Goal: Task Accomplishment & Management: Manage account settings

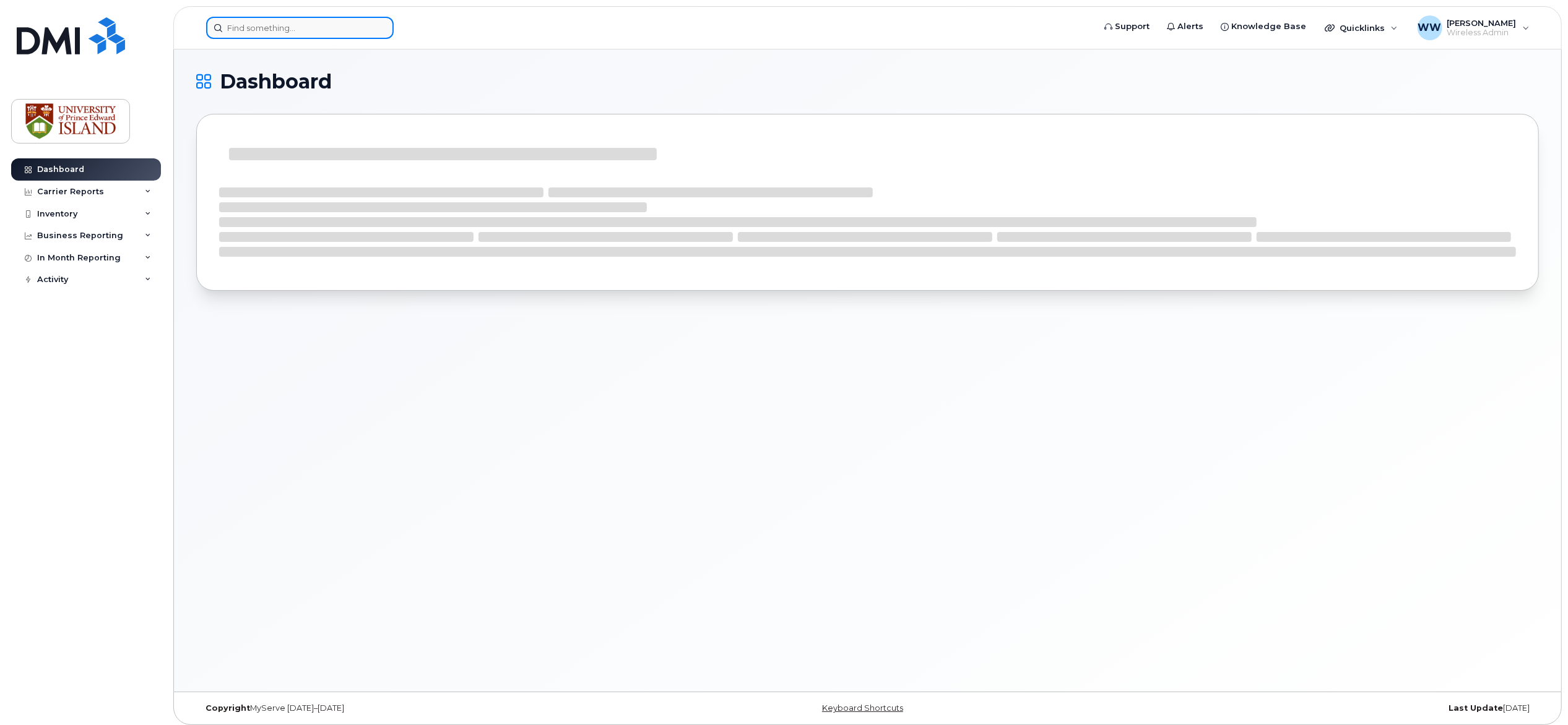
click at [327, 28] on input at bounding box center [300, 28] width 187 height 22
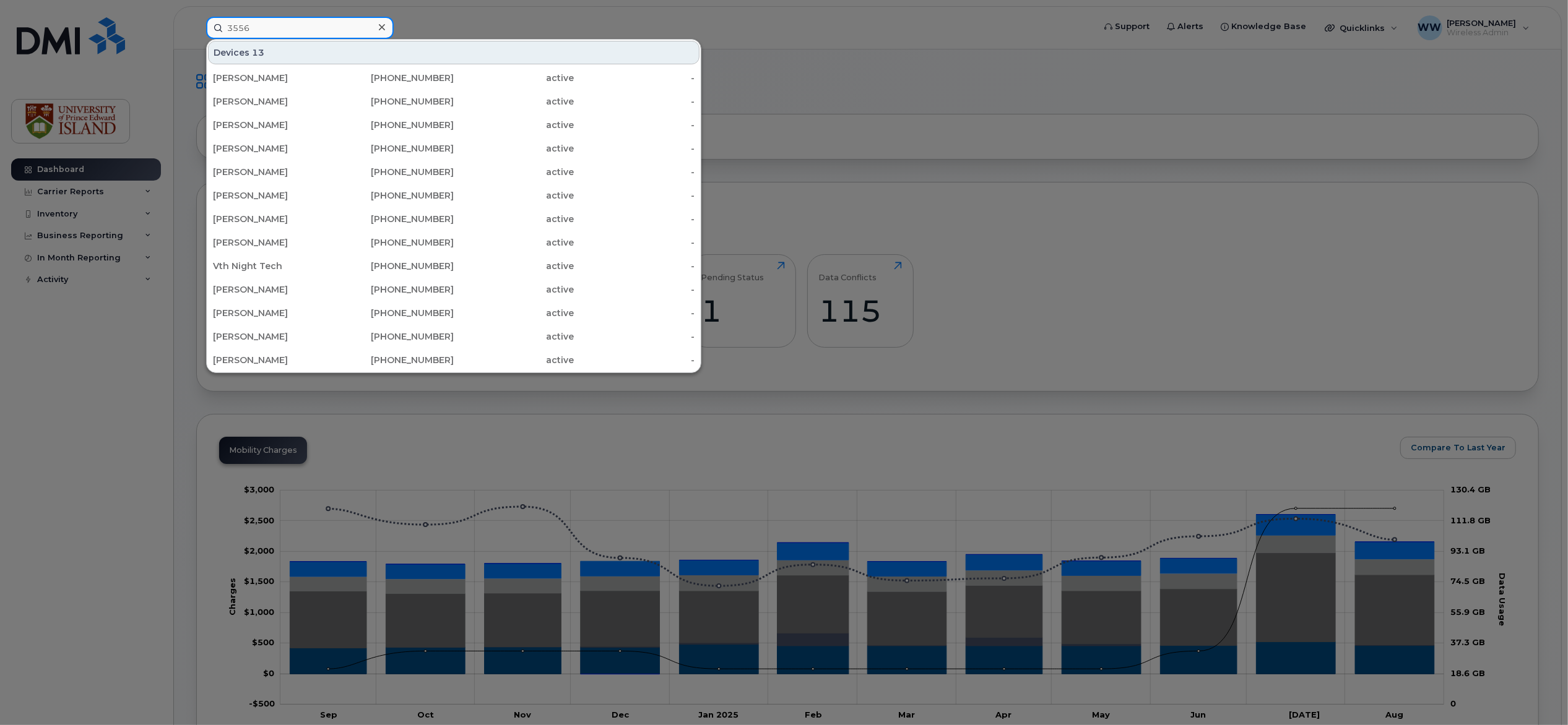
drag, startPoint x: 278, startPoint y: 30, endPoint x: 190, endPoint y: 22, distance: 88.4
click at [196, 22] on div "3556 Devices 13 Chia-Ming Chen 902-393-0955 active - Riley Kane 902-626-9624 ac…" at bounding box center [645, 28] width 899 height 22
paste input "33221123549"
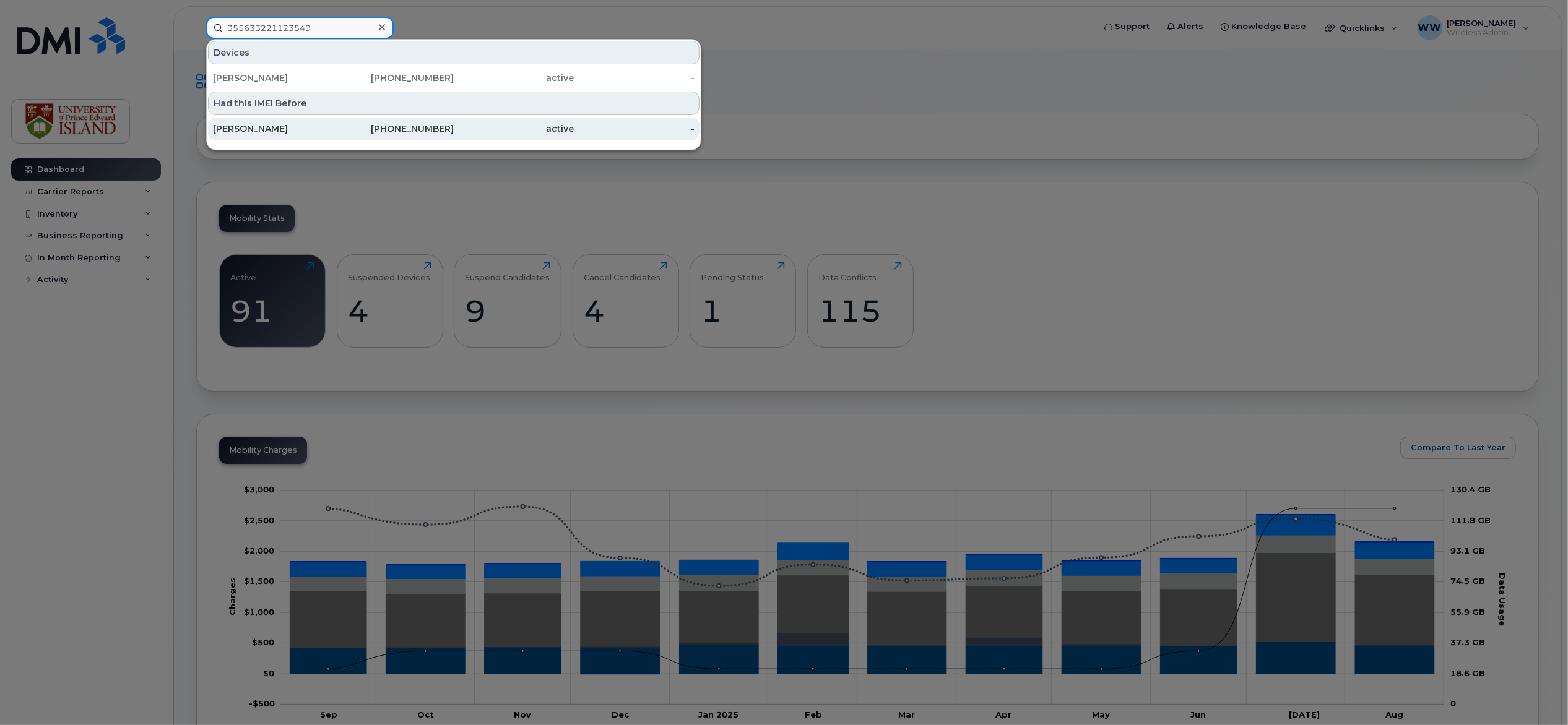
type input "355633221123549"
click at [260, 127] on div "Andrea Jack" at bounding box center [273, 129] width 120 height 13
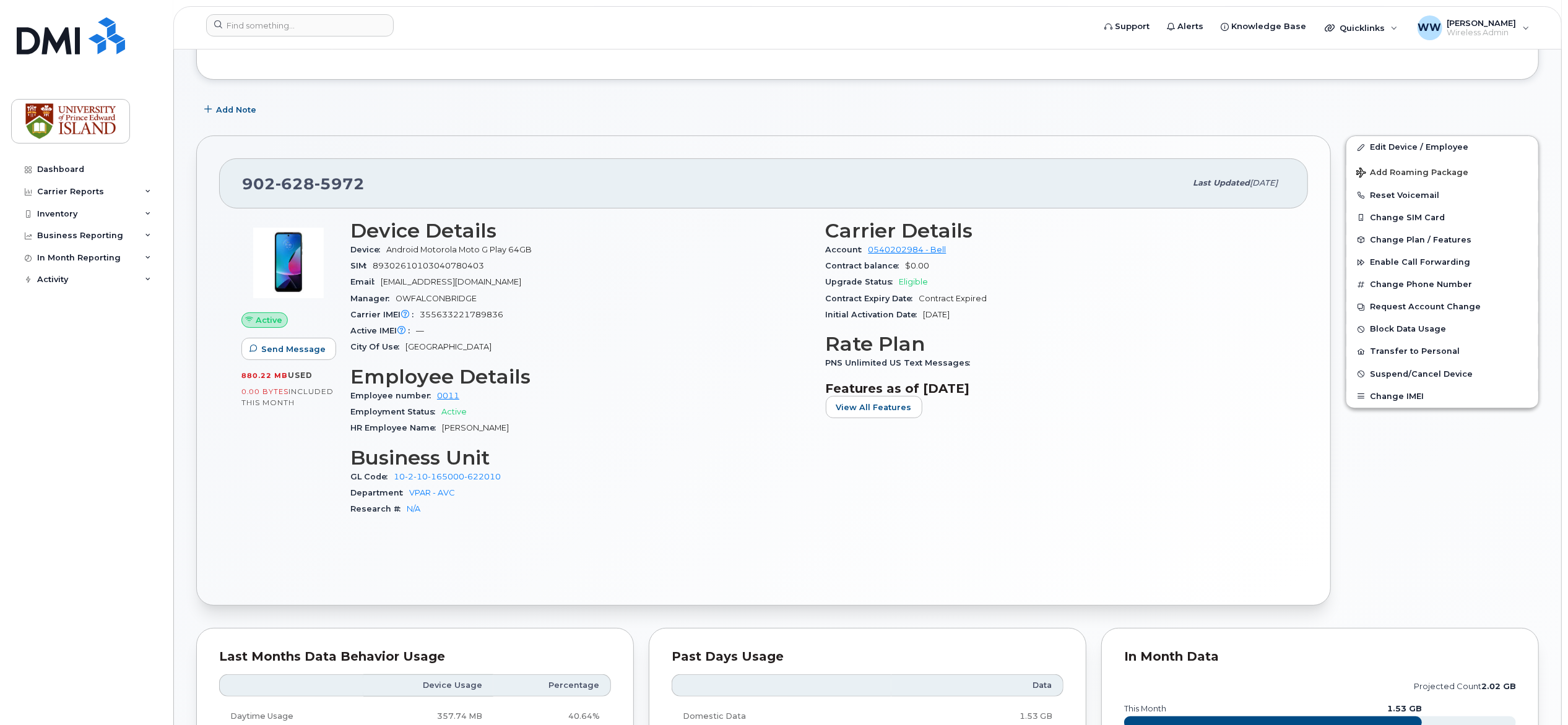
scroll to position [164, 0]
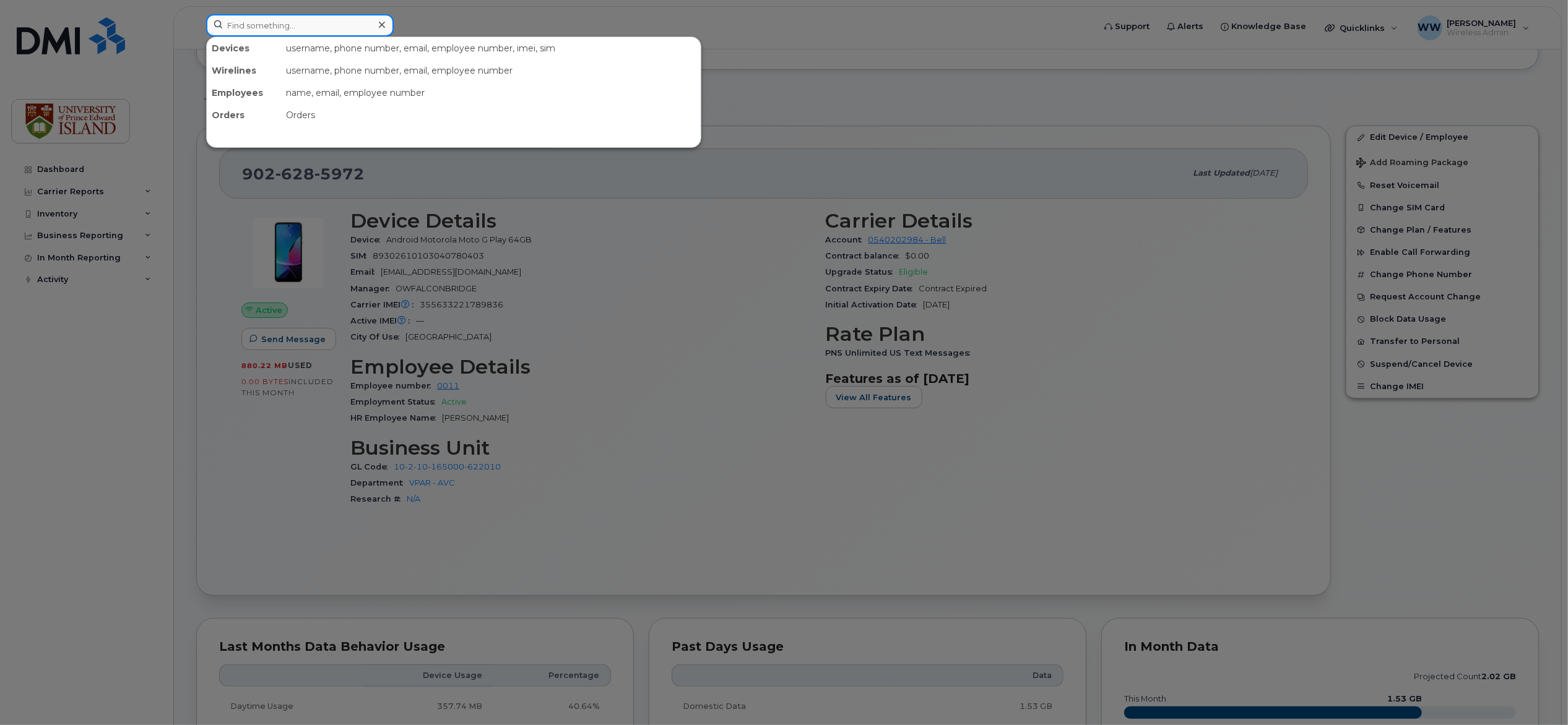
click at [280, 25] on input at bounding box center [300, 25] width 187 height 22
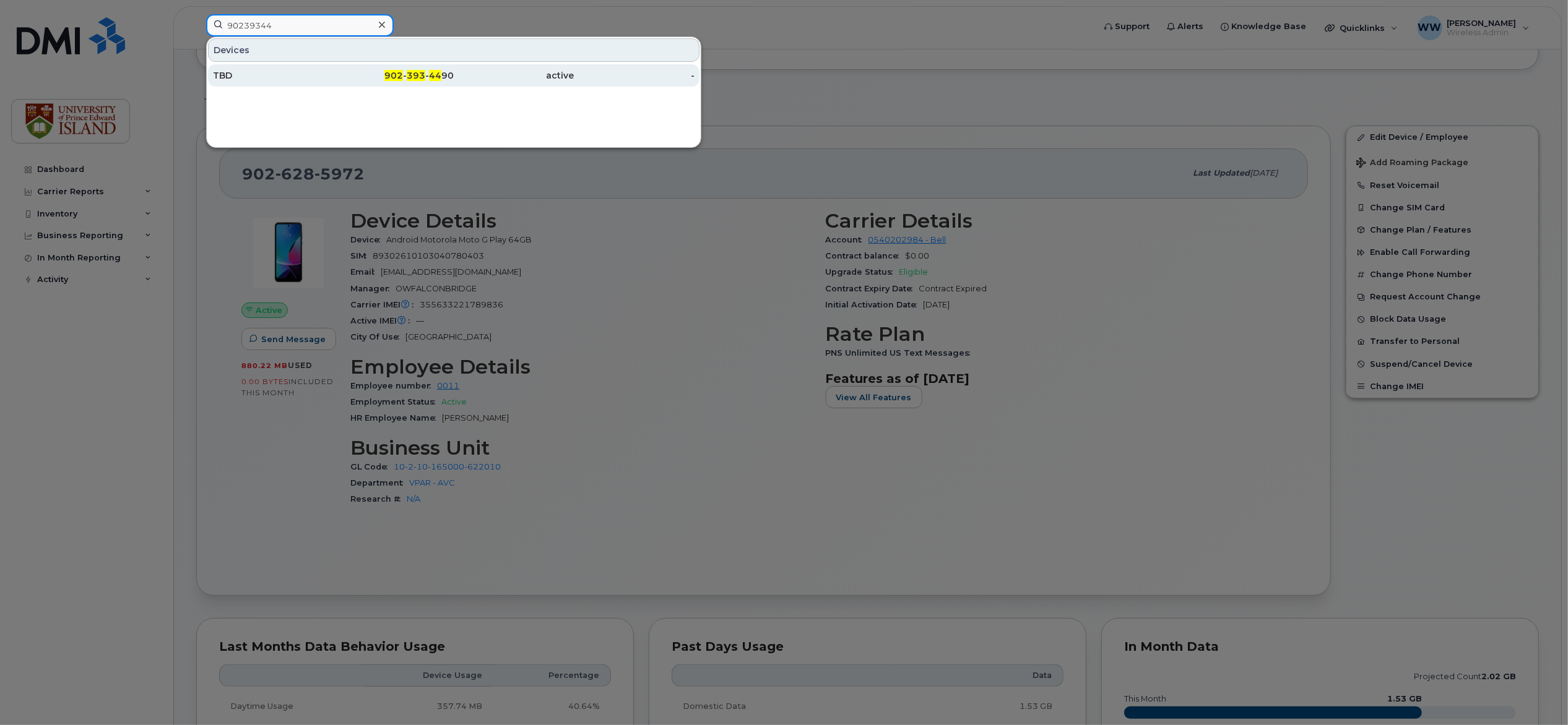
type input "90239344"
click at [439, 73] on span "44" at bounding box center [435, 75] width 13 height 11
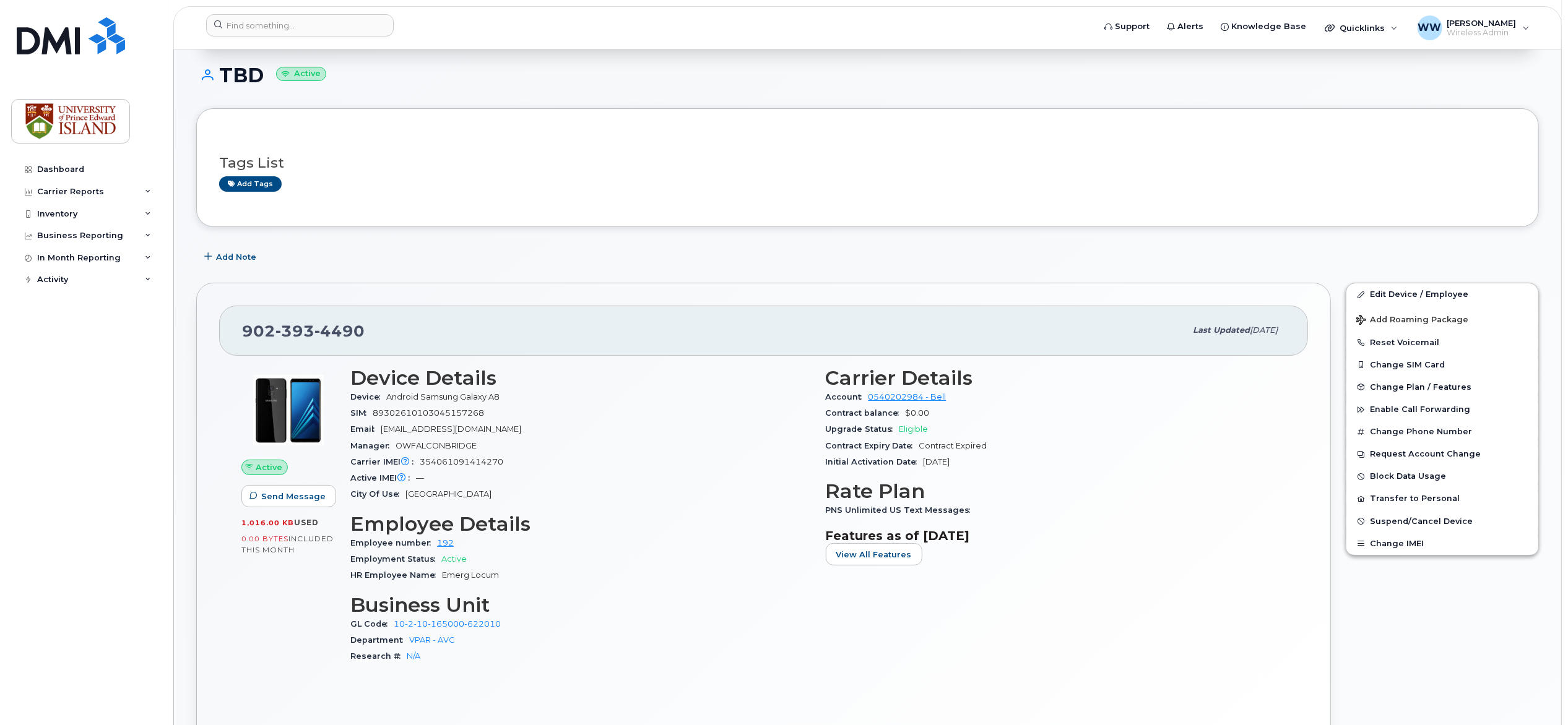
scroll to position [105, 0]
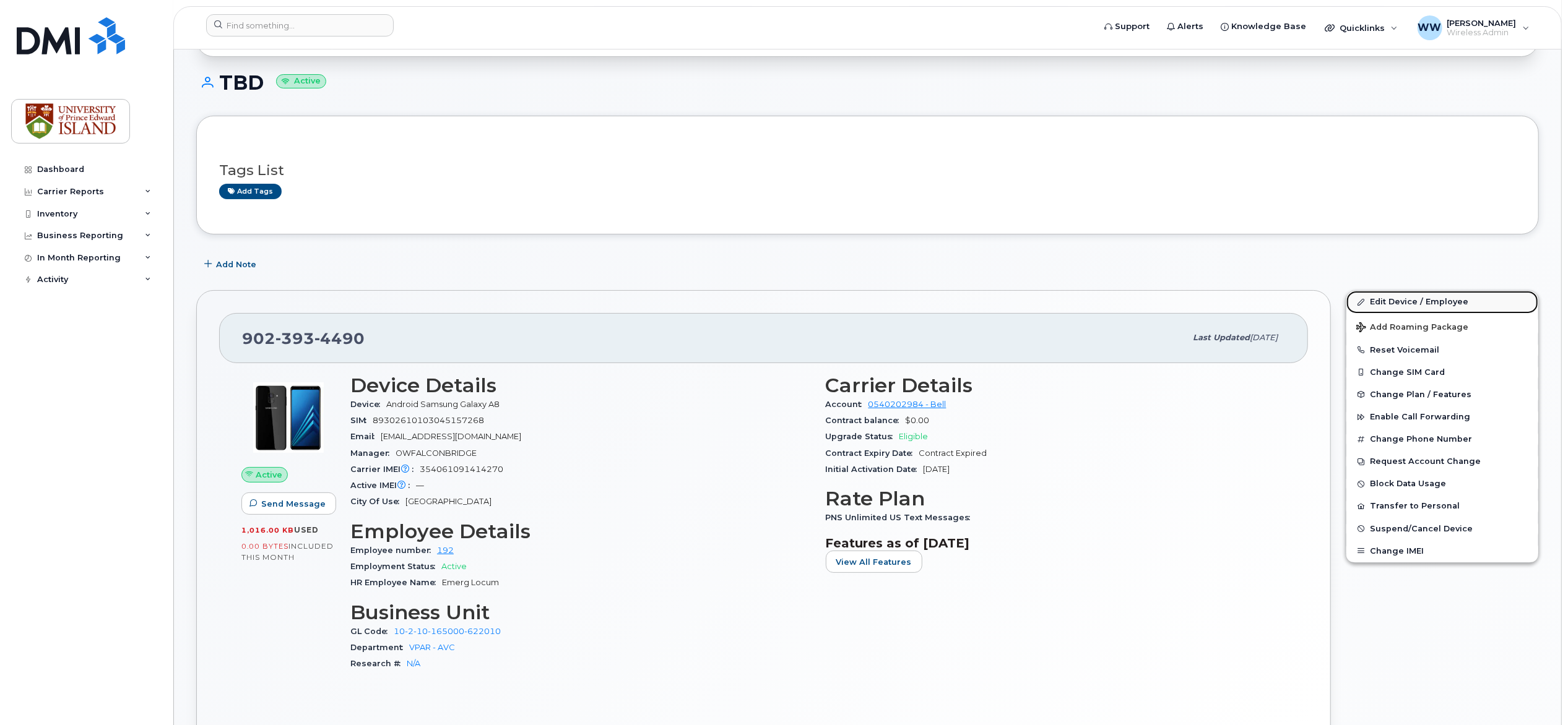
click at [1404, 303] on link "Edit Device / Employee" at bounding box center [1442, 302] width 192 height 22
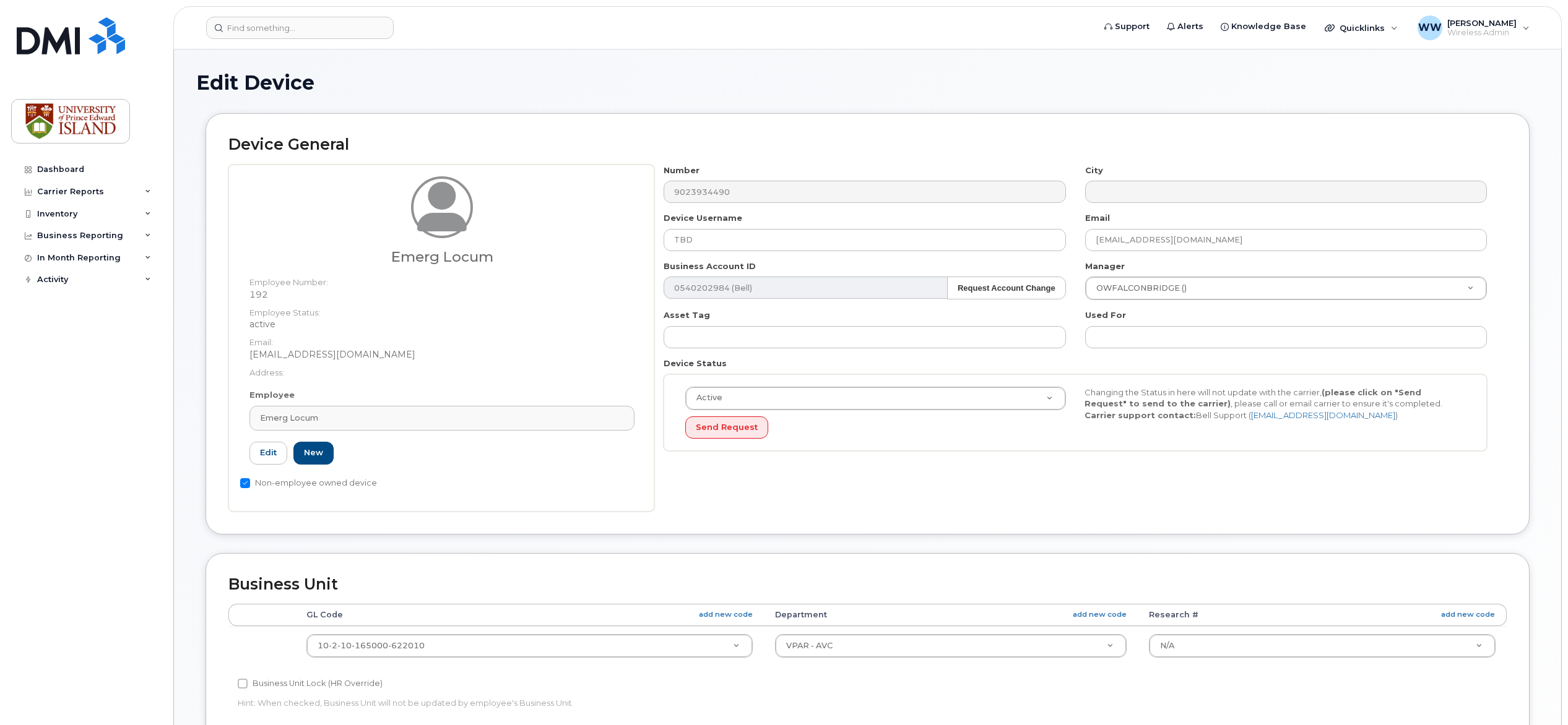
select select "2042298"
select select "2042284"
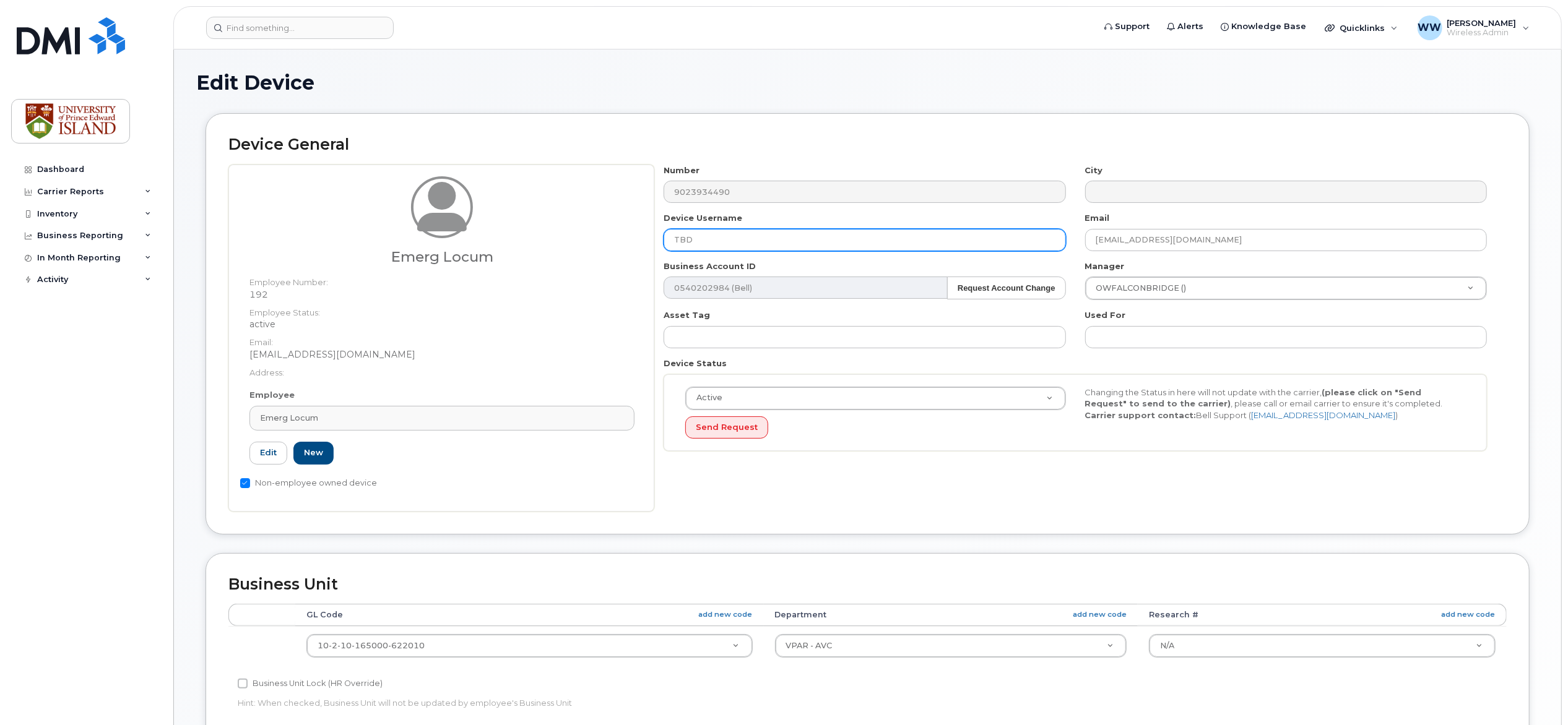
drag, startPoint x: 713, startPoint y: 236, endPoint x: 632, endPoint y: 234, distance: 81.0
click at [633, 234] on div "Emerg Locum Employee Number: 192 Employee Status: active Email: wweeks@upei.ca …" at bounding box center [867, 337] width 1278 height 347
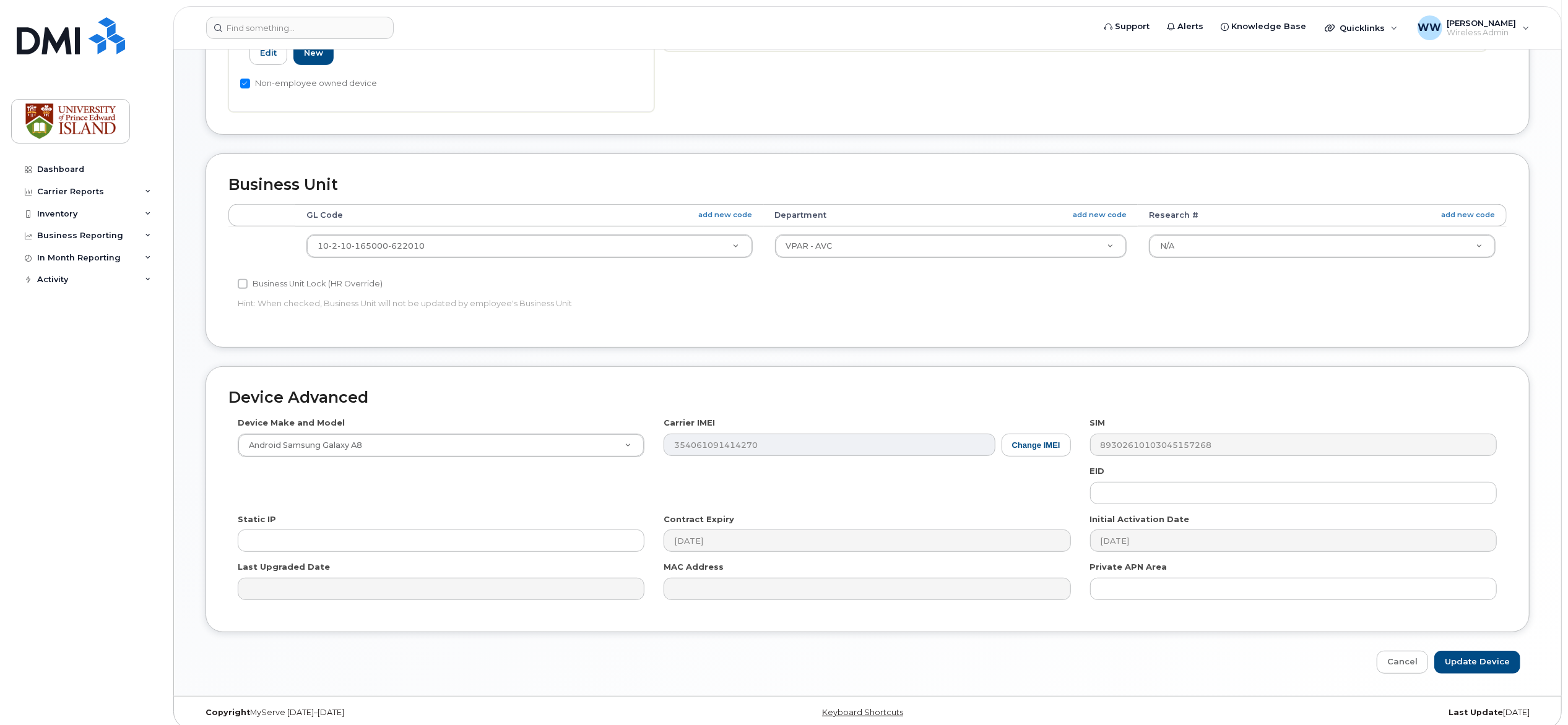
scroll to position [414, 0]
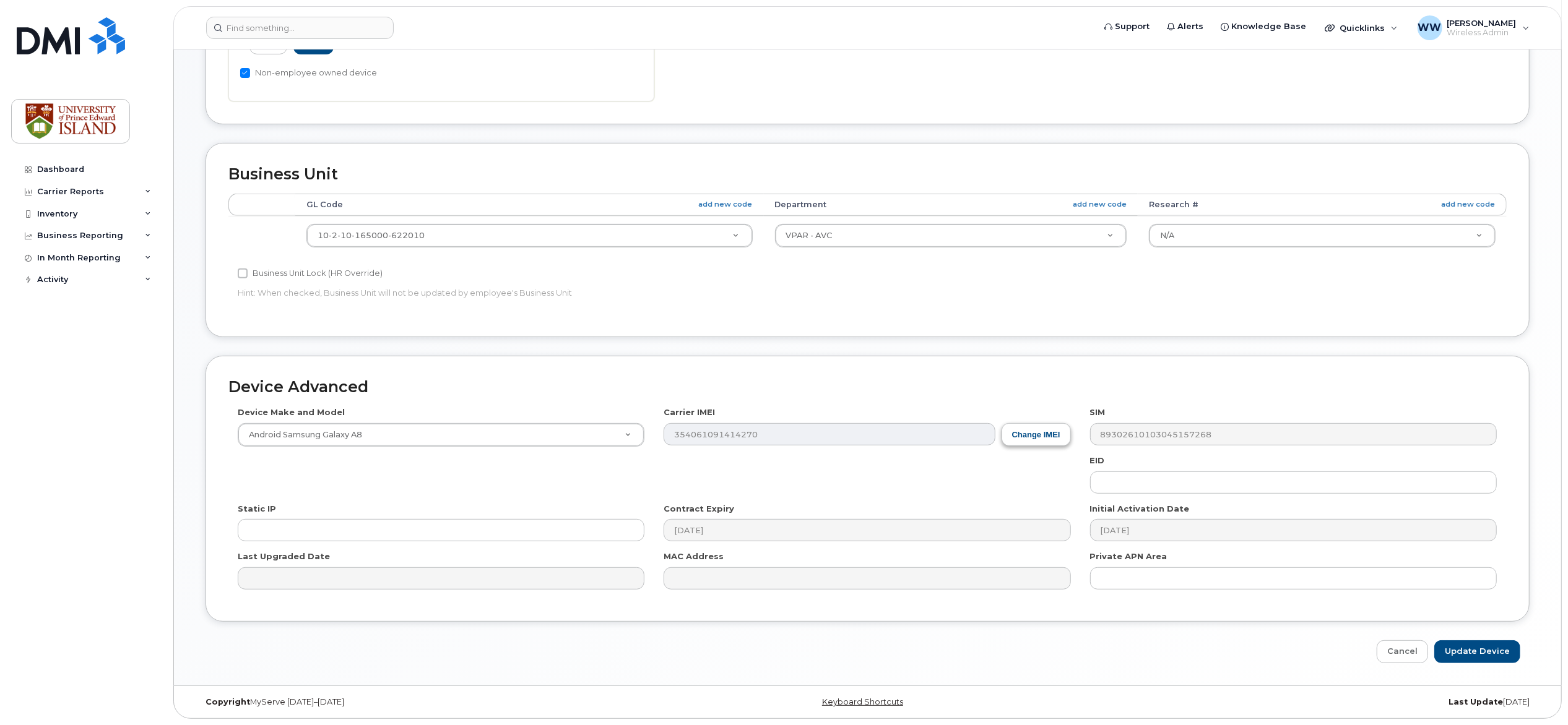
type input "Shannon Tilley"
click at [1048, 436] on button "Change IMEI" at bounding box center [1036, 434] width 69 height 23
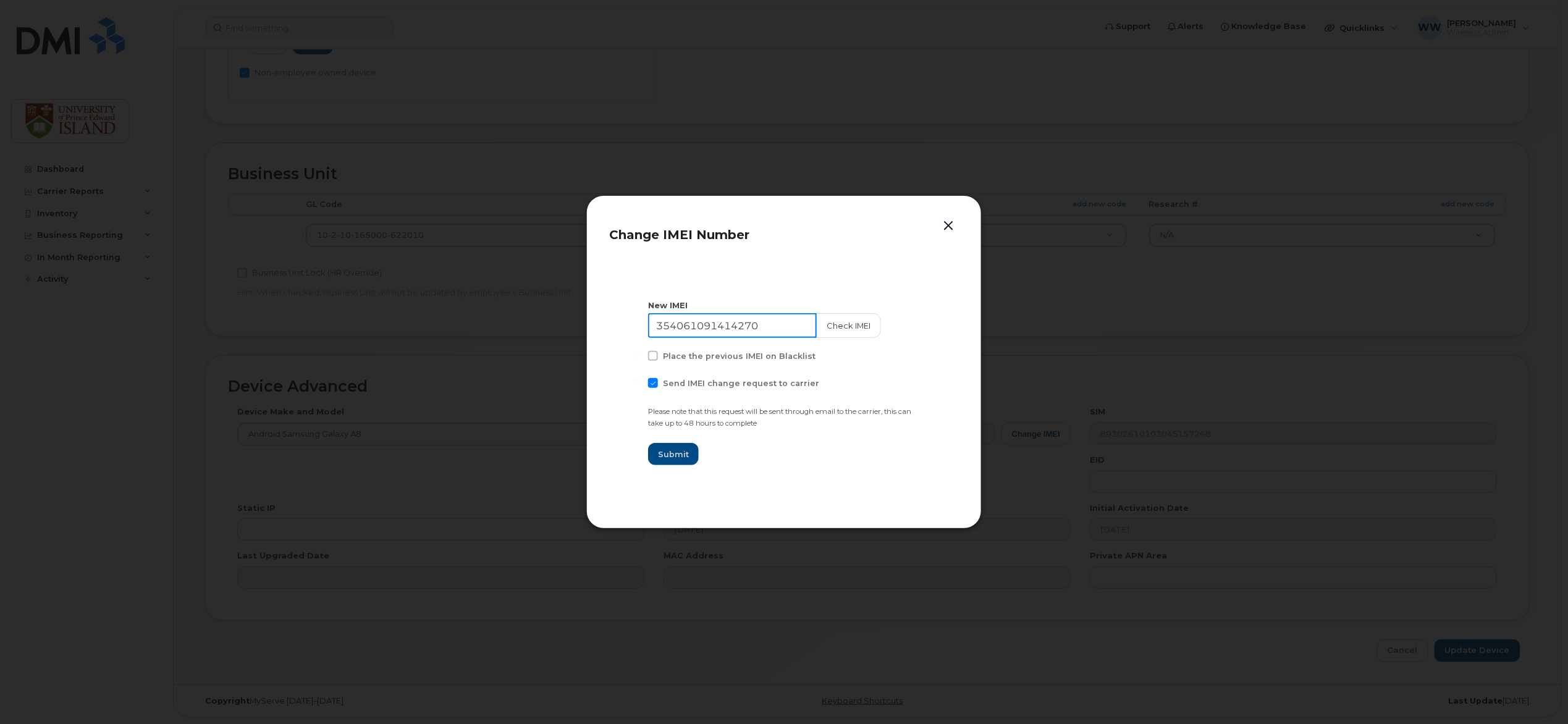
drag, startPoint x: 763, startPoint y: 326, endPoint x: 614, endPoint y: 327, distance: 149.0
click at [601, 327] on div "Change IMEI Number New IMEI 354061091414270 Check IMEI Place the previous IMEI …" at bounding box center [784, 362] width 396 height 334
paste input "5633221123549"
type input "355633221123549"
click at [662, 455] on span "Submit" at bounding box center [673, 454] width 31 height 12
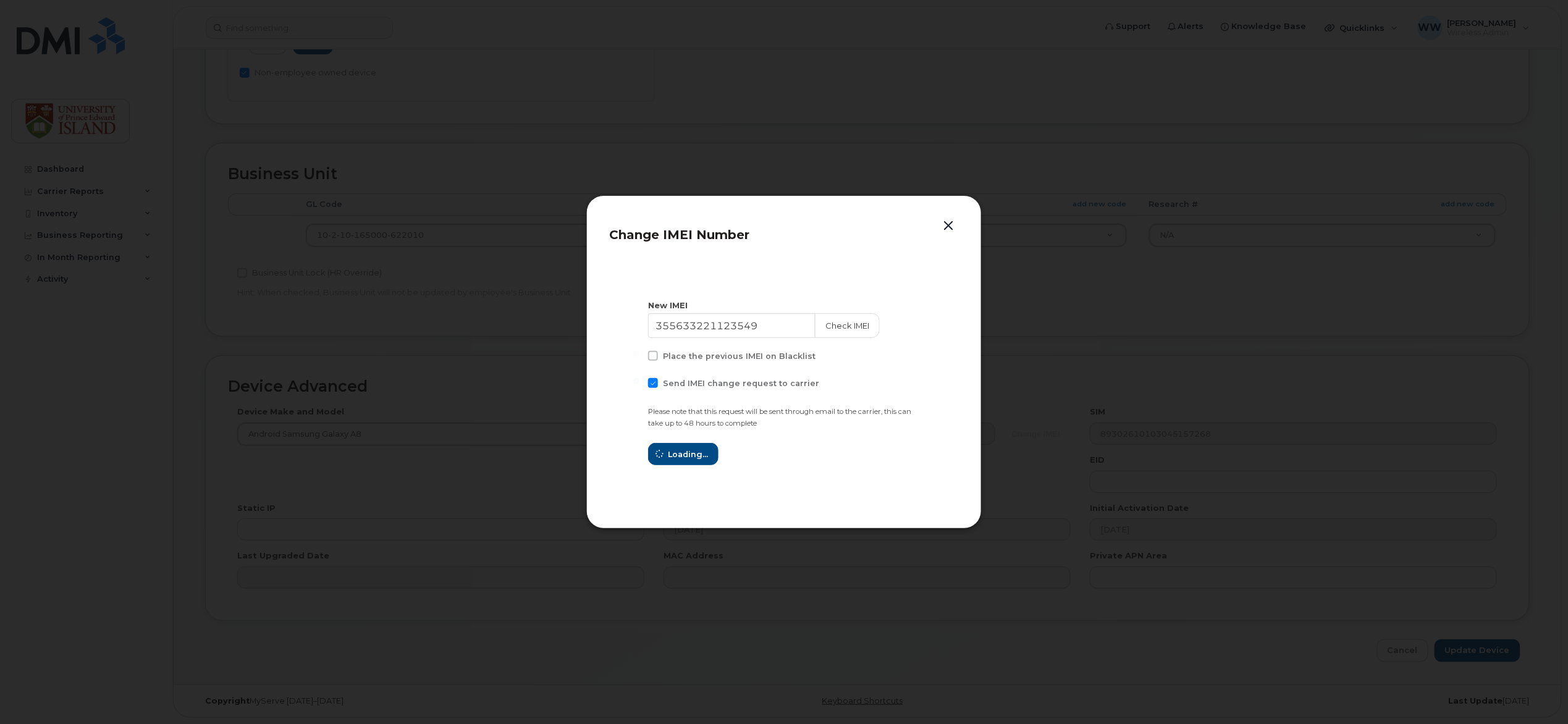
type input "355633221123549"
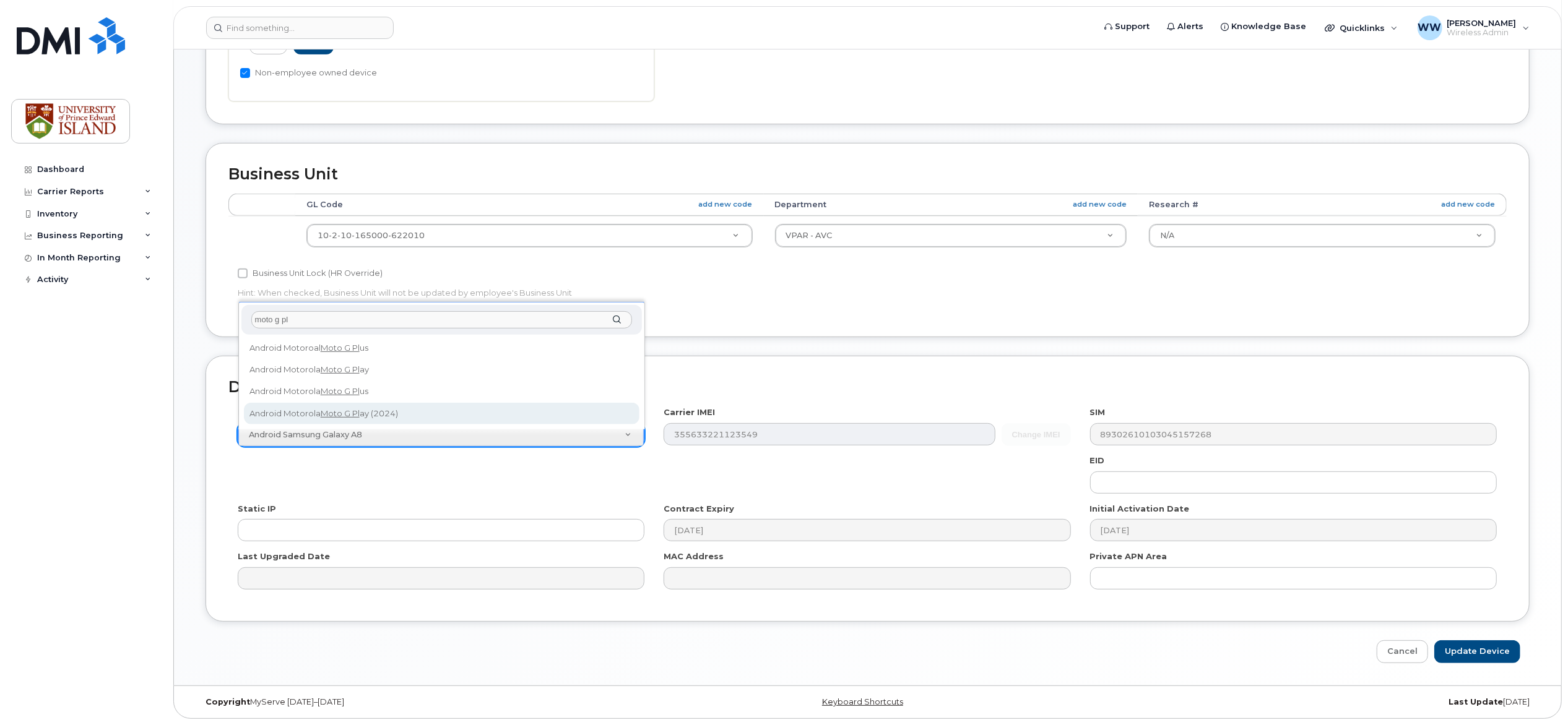
type input "moto g pl"
select select "3308"
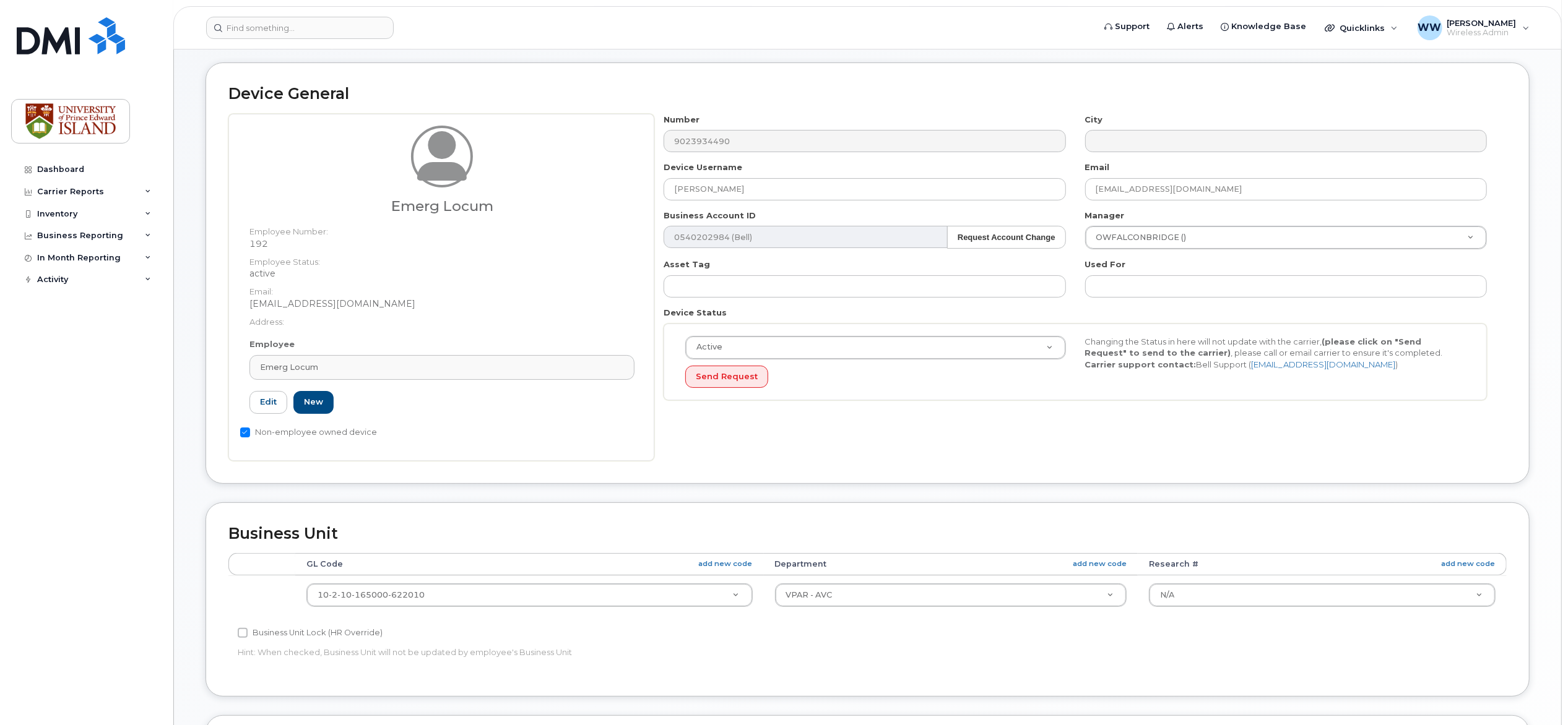
scroll to position [2, 0]
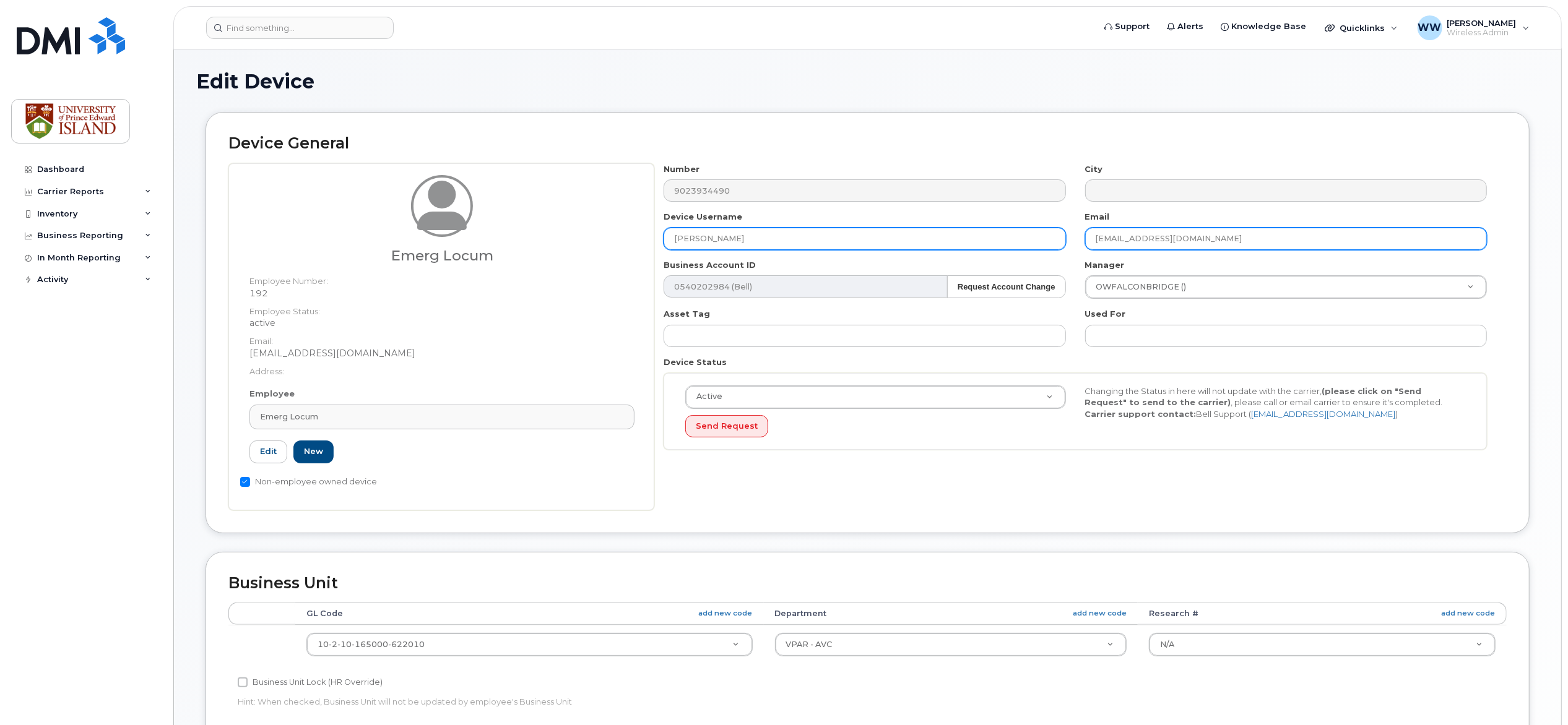
drag, startPoint x: 1192, startPoint y: 236, endPoint x: 966, endPoint y: 229, distance: 226.1
click at [966, 229] on div "Number 9023934490 City Device Username Shannon Tilley Email wweeks@upei.ca Busi…" at bounding box center [1075, 311] width 843 height 296
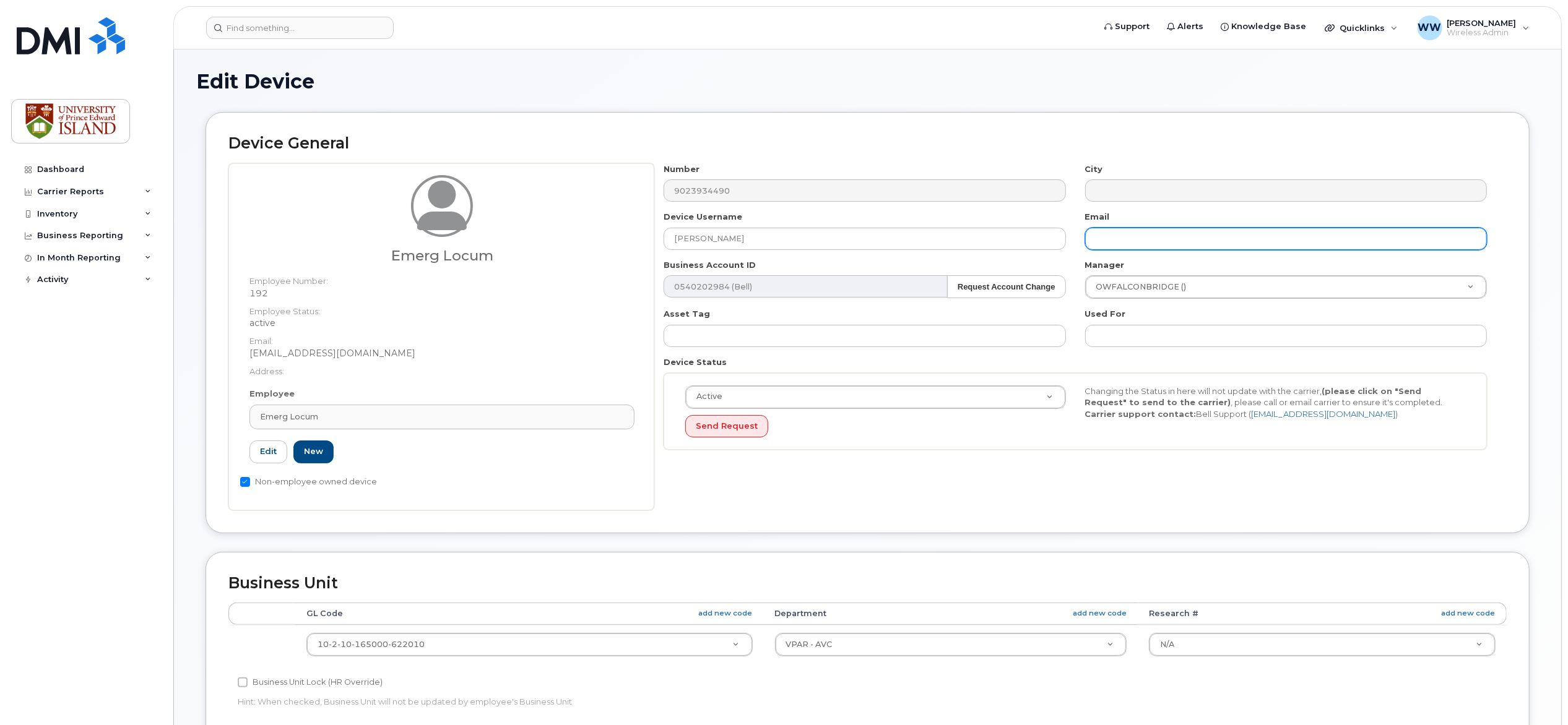
paste input "stilley@upei.ca"
type input "stilley@upei.ca"
click at [306, 454] on link "New" at bounding box center [313, 451] width 40 height 23
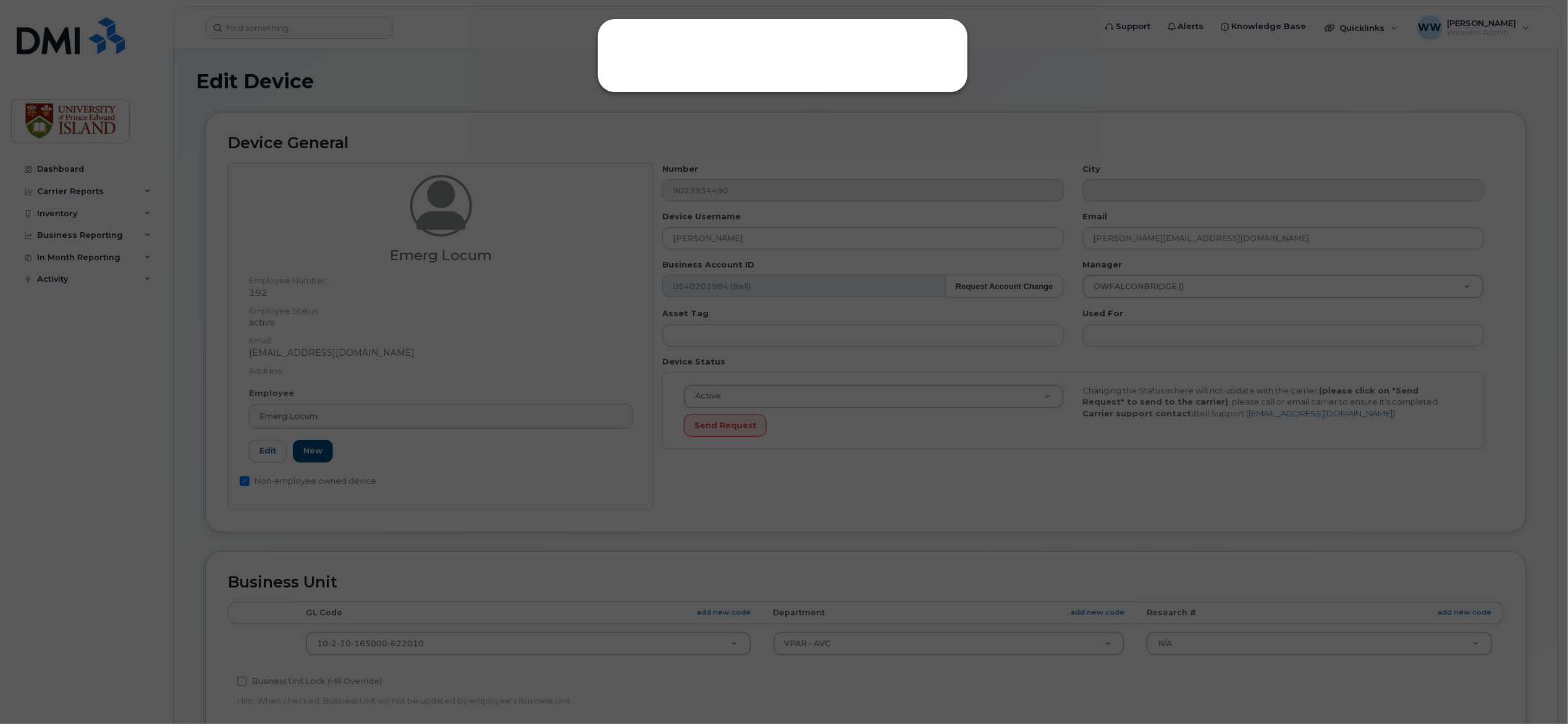
click at [372, 375] on div at bounding box center [784, 362] width 1568 height 724
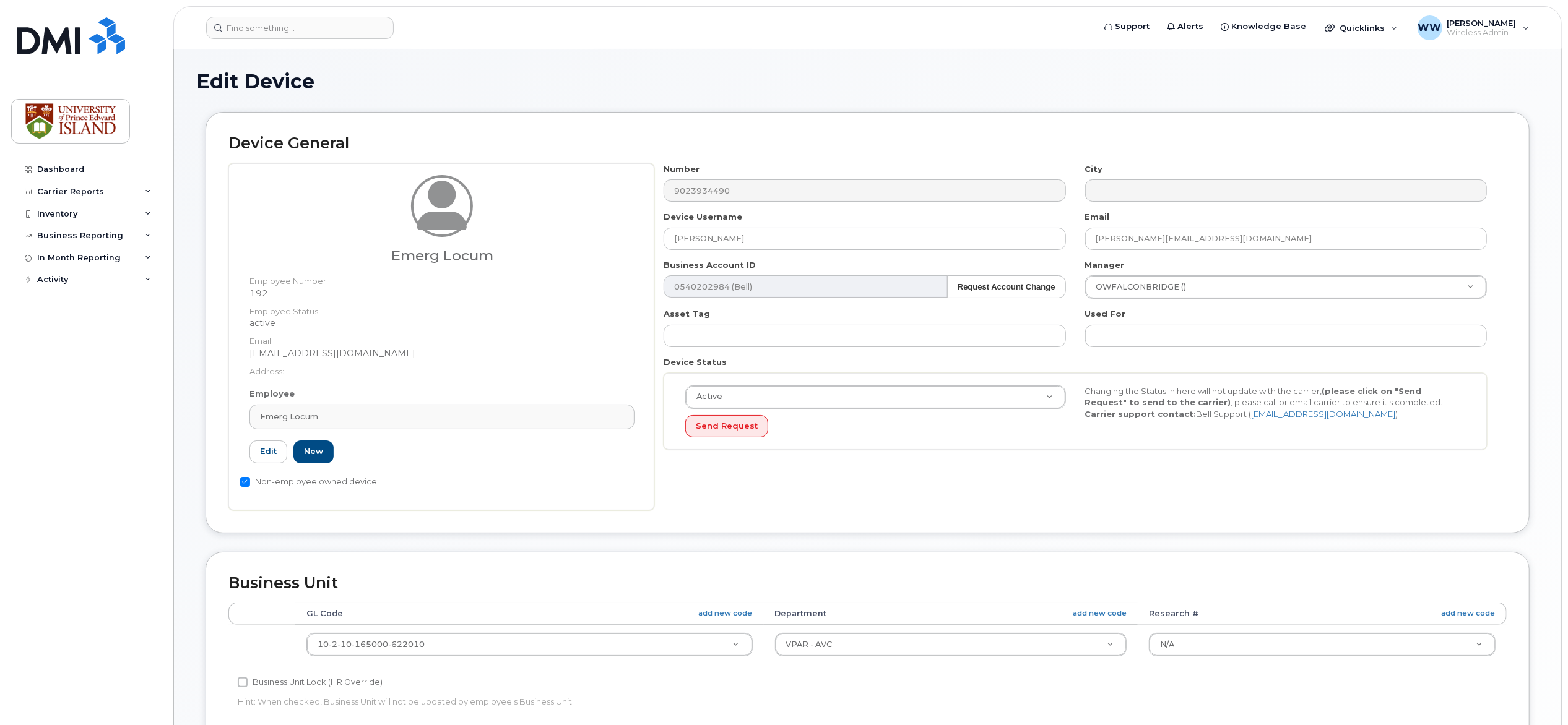
click at [364, 411] on div "Emerg Locum" at bounding box center [441, 416] width 364 height 12
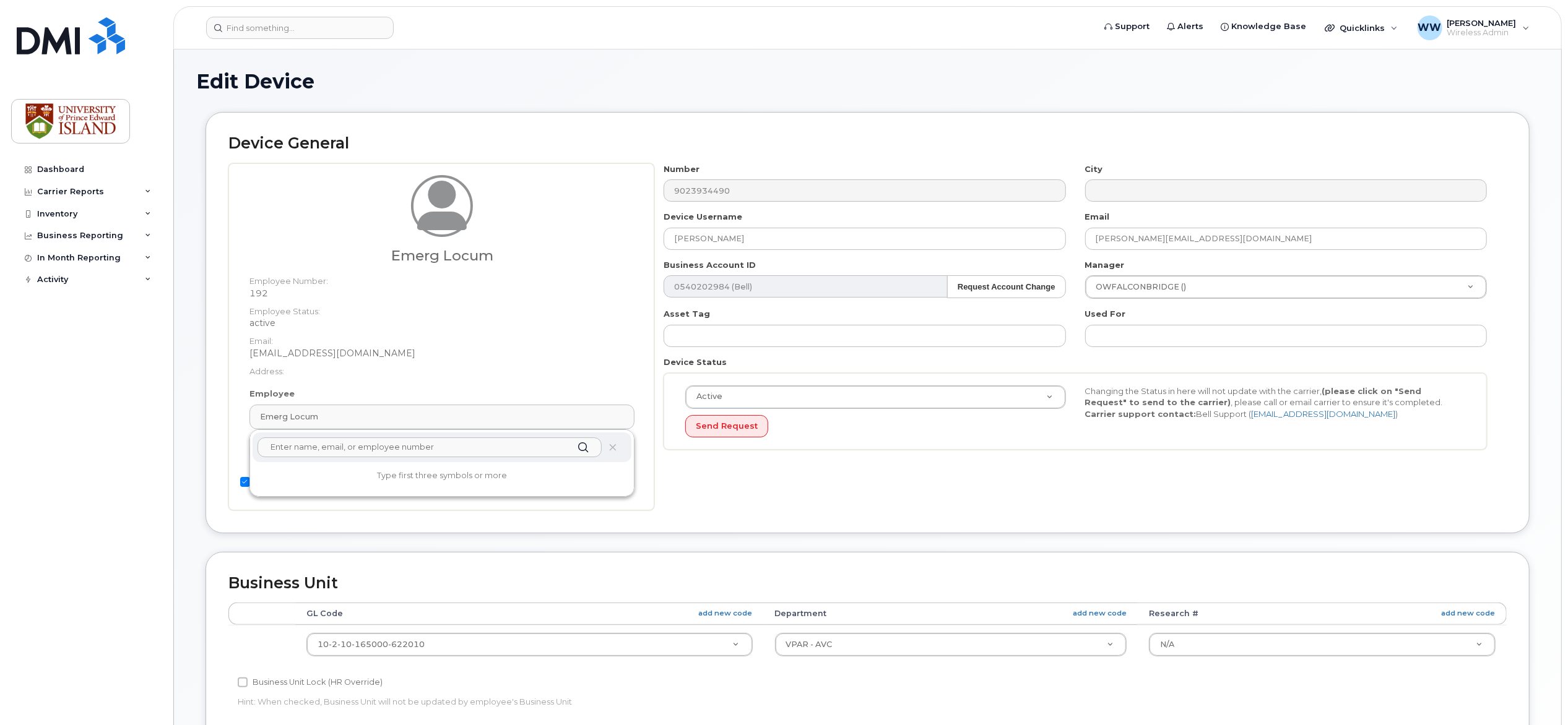
click at [394, 448] on input "text" at bounding box center [429, 447] width 344 height 20
type input "shan"
click at [466, 498] on div "Emerg Locum Employee Number: 192 Employee Status: active Email: wweeks@upei.ca …" at bounding box center [441, 337] width 426 height 347
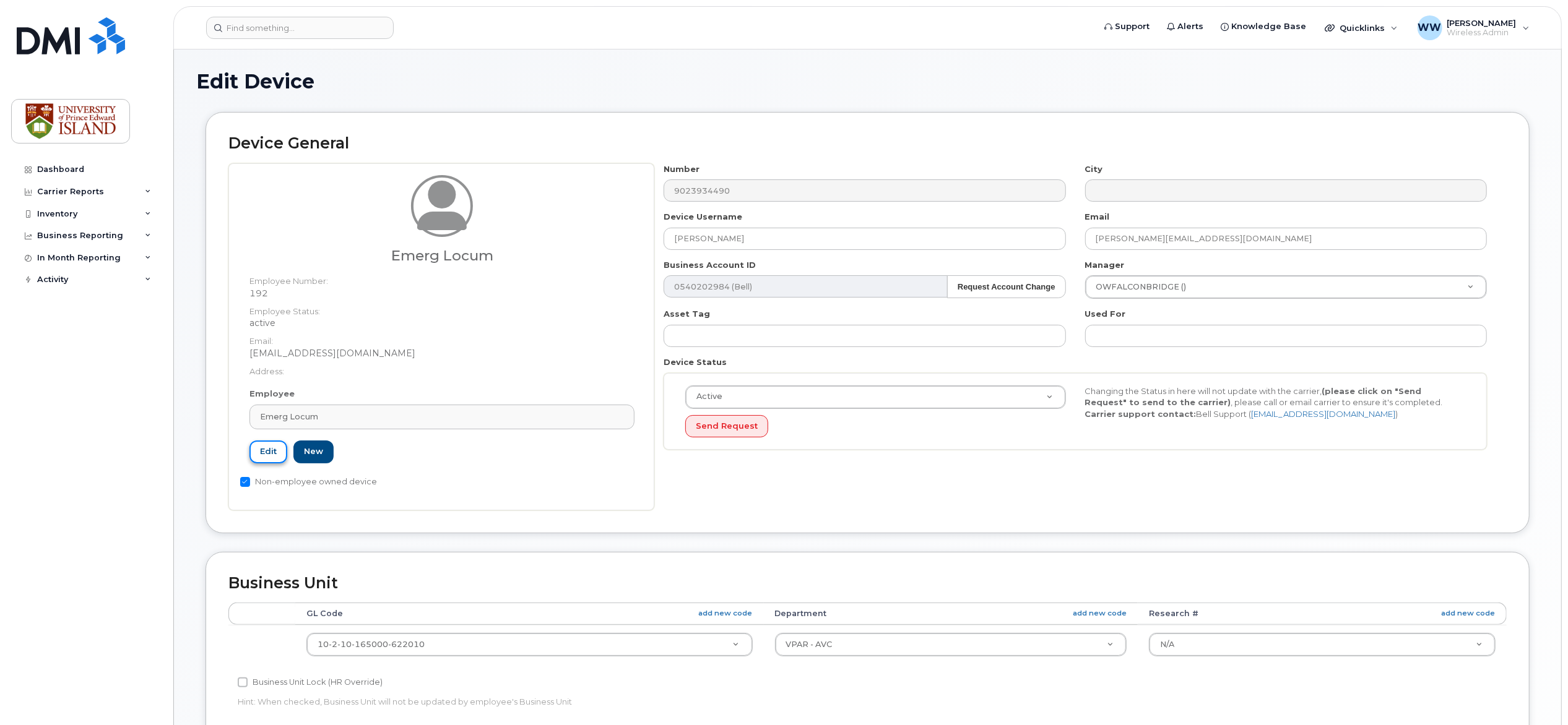
click at [270, 454] on link "Edit" at bounding box center [268, 451] width 38 height 23
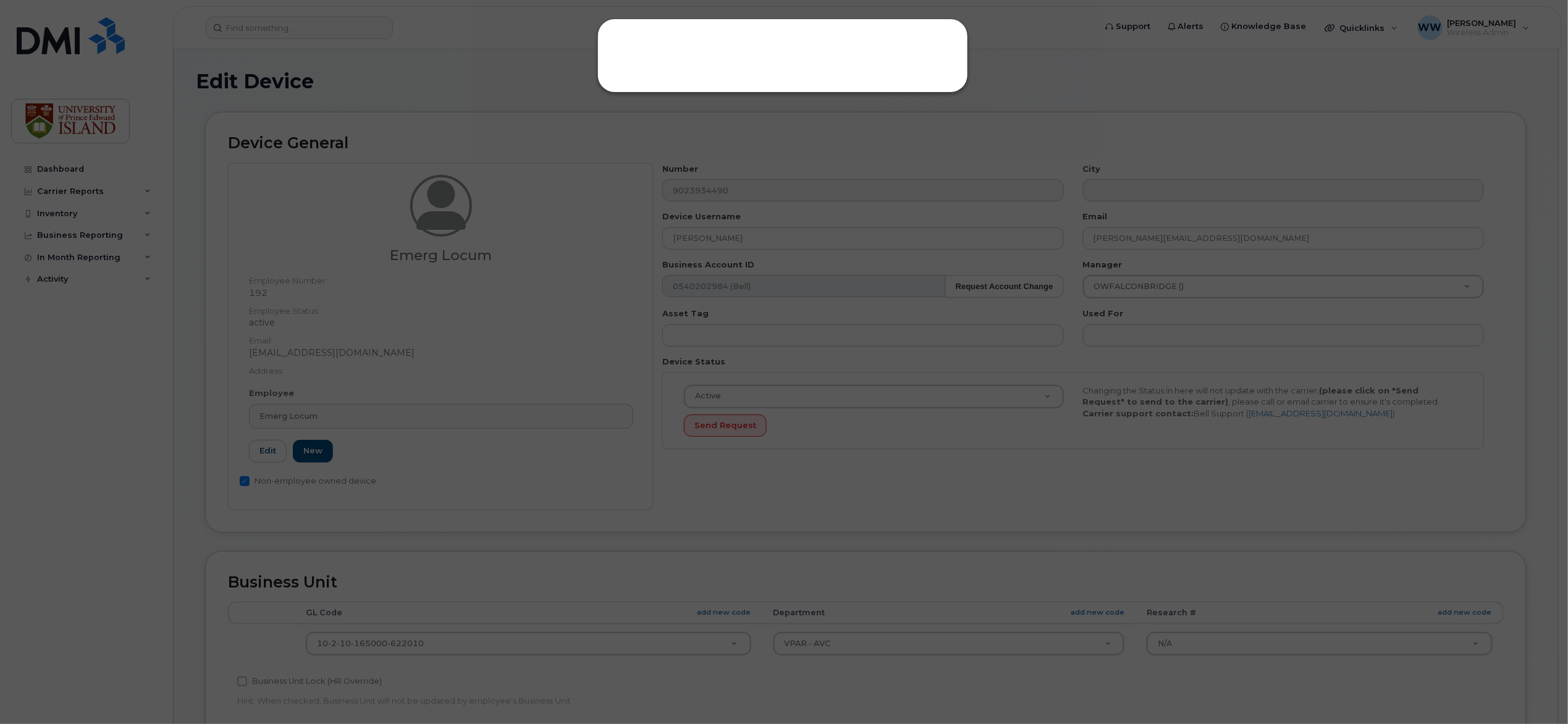
click at [463, 500] on div at bounding box center [784, 362] width 1568 height 724
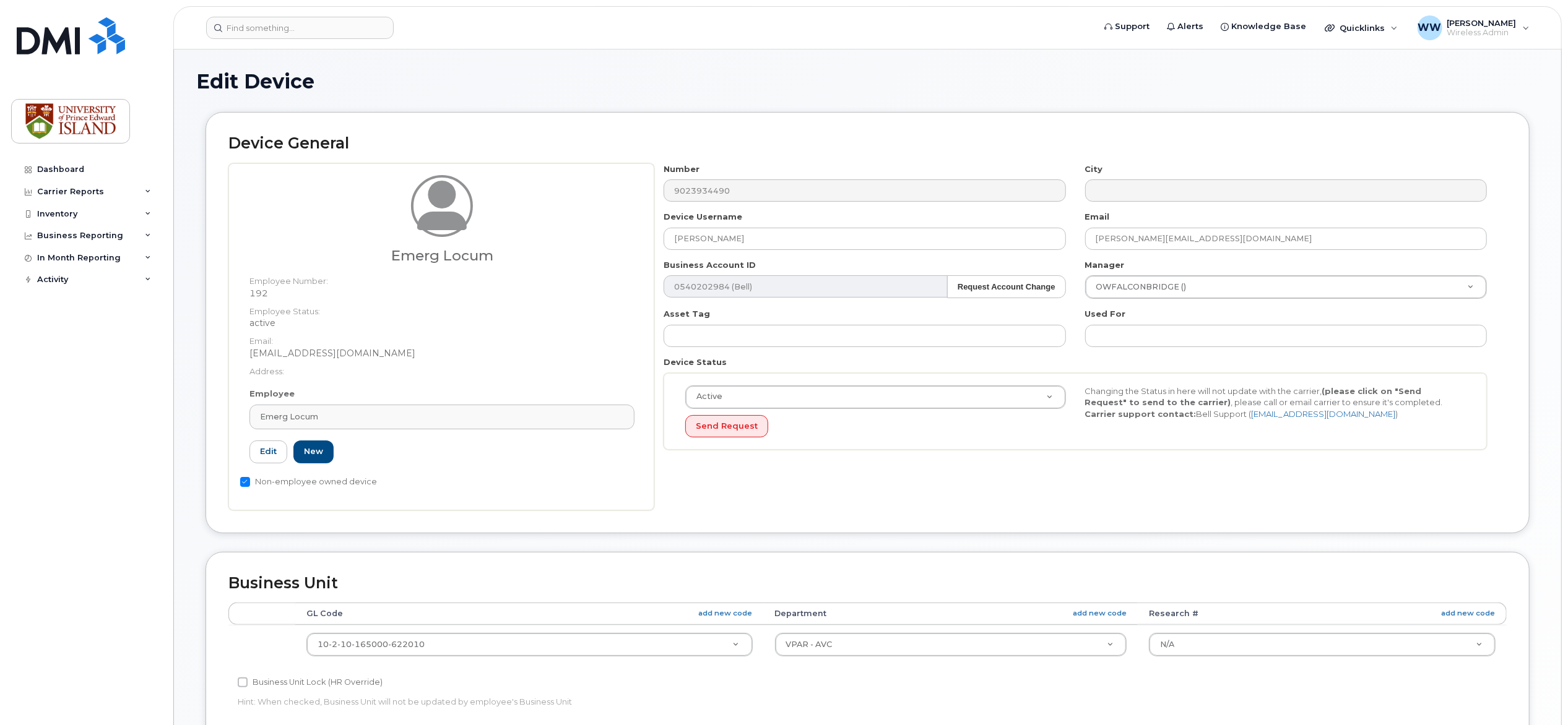
click at [244, 484] on input "Non-employee owned device" at bounding box center [245, 482] width 10 height 10
checkbox input "false"
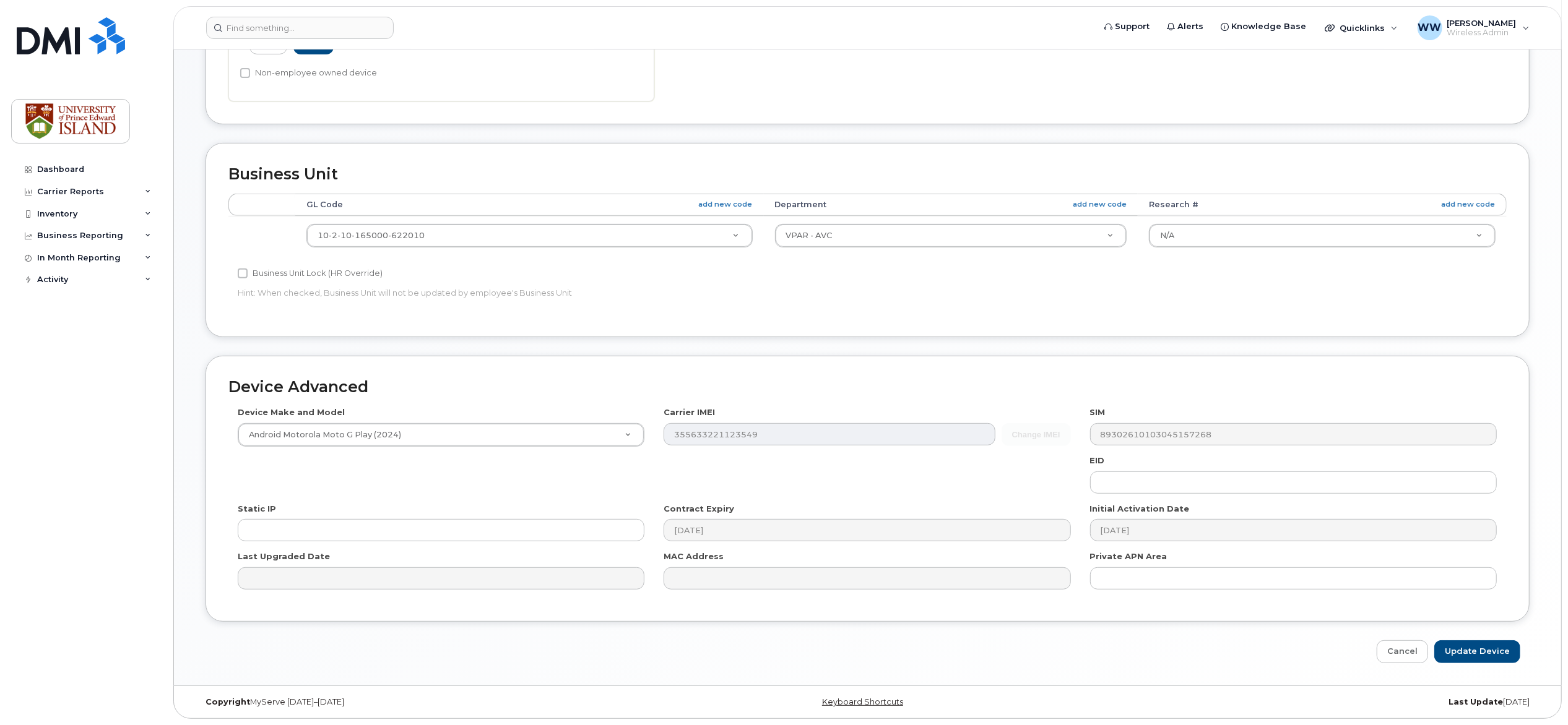
scroll to position [414, 0]
click at [1467, 653] on input "Update Device" at bounding box center [1477, 651] width 86 height 23
type input "Saving..."
